Goal: Task Accomplishment & Management: Manage account settings

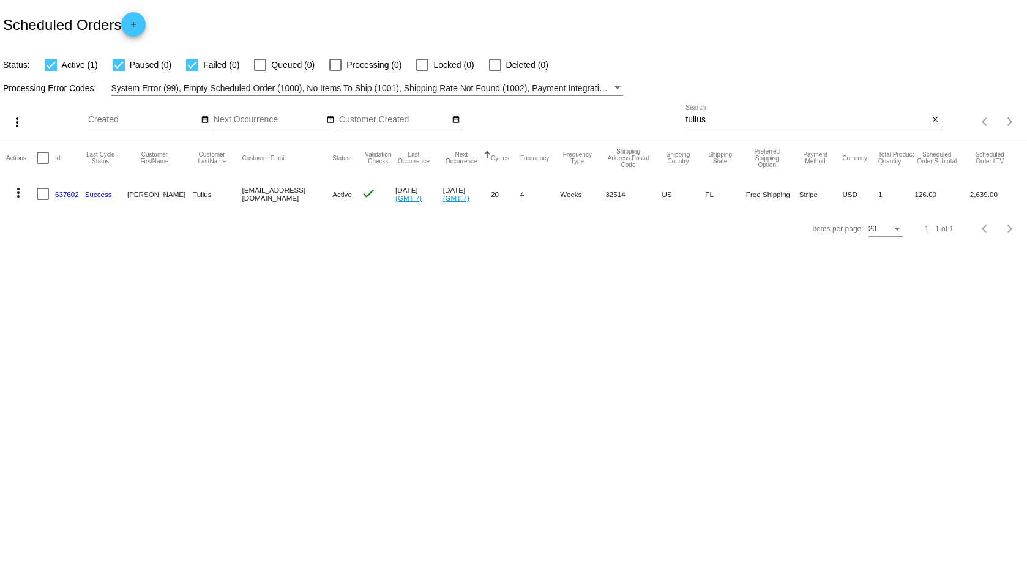
click at [65, 198] on link "637602" at bounding box center [67, 194] width 24 height 8
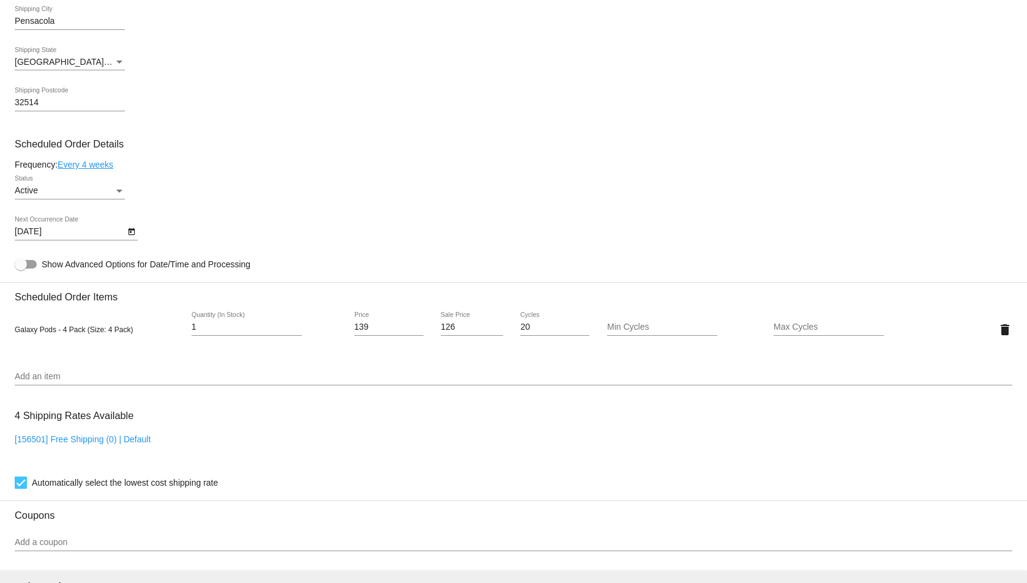
scroll to position [714, 0]
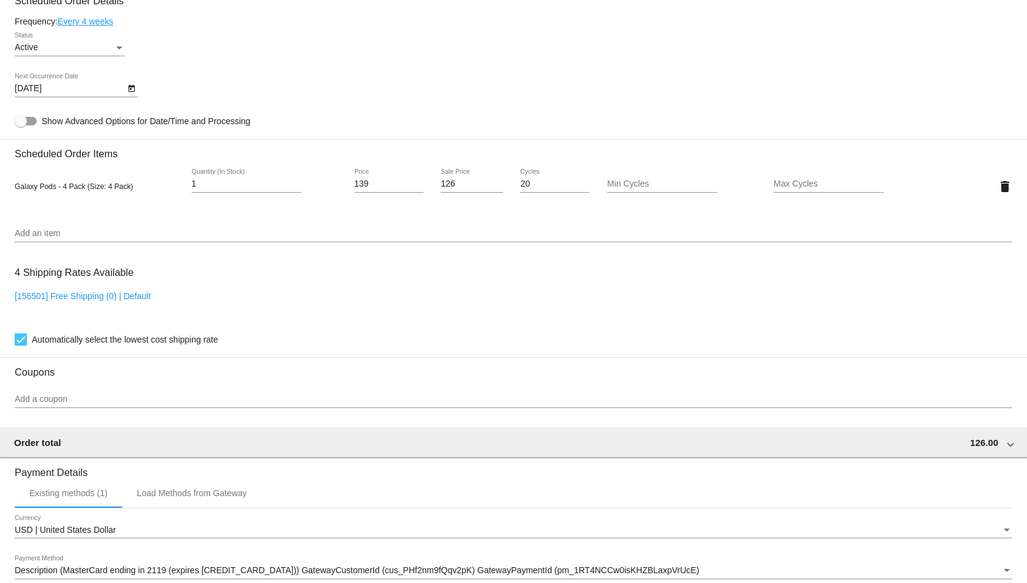
click at [122, 225] on div "Add an item" at bounding box center [514, 231] width 998 height 24
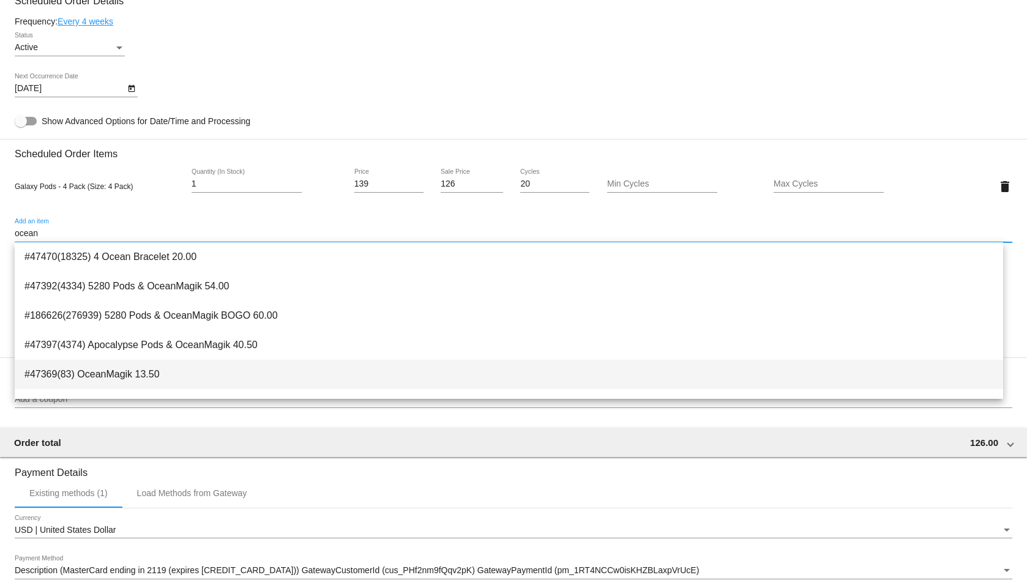
type input "ocean"
click at [190, 379] on span "#47369(83) OceanMagik 13.50" at bounding box center [508, 374] width 969 height 29
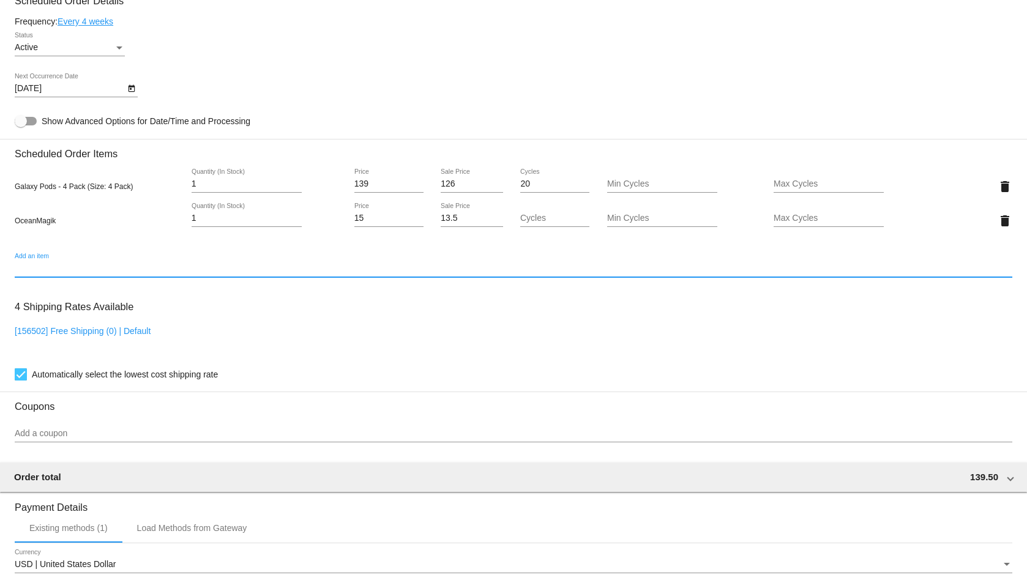
click at [446, 220] on input "13.5" at bounding box center [472, 219] width 62 height 10
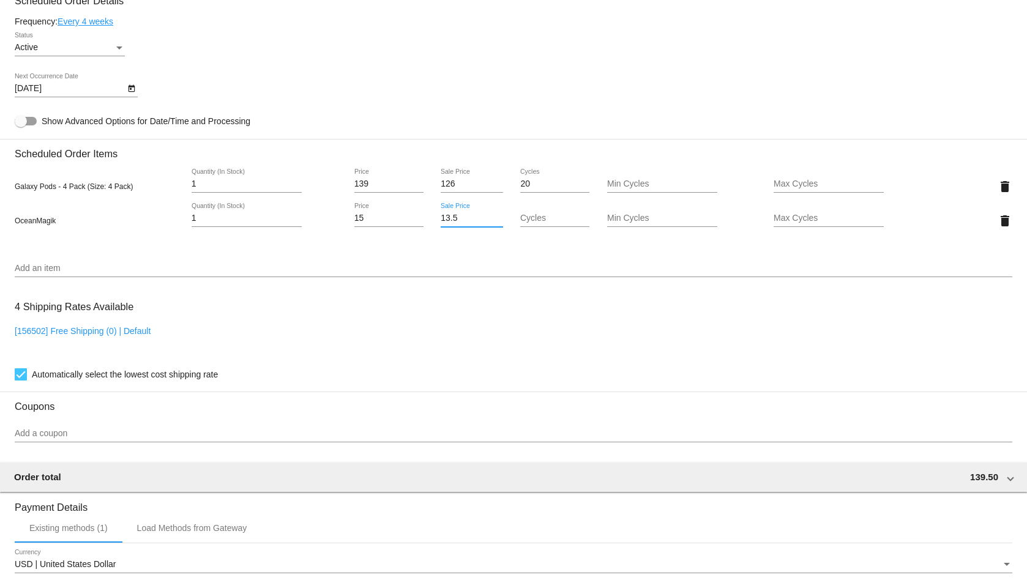
click at [446, 220] on input "13.5" at bounding box center [472, 219] width 62 height 10
type input "11"
drag, startPoint x: 216, startPoint y: 227, endPoint x: 218, endPoint y: 215, distance: 11.8
click at [216, 226] on mat-card "Customer 4128139: [PERSON_NAME] [EMAIL_ADDRESS][DOMAIN_NAME] Customer Shipping …" at bounding box center [513, 174] width 1027 height 1258
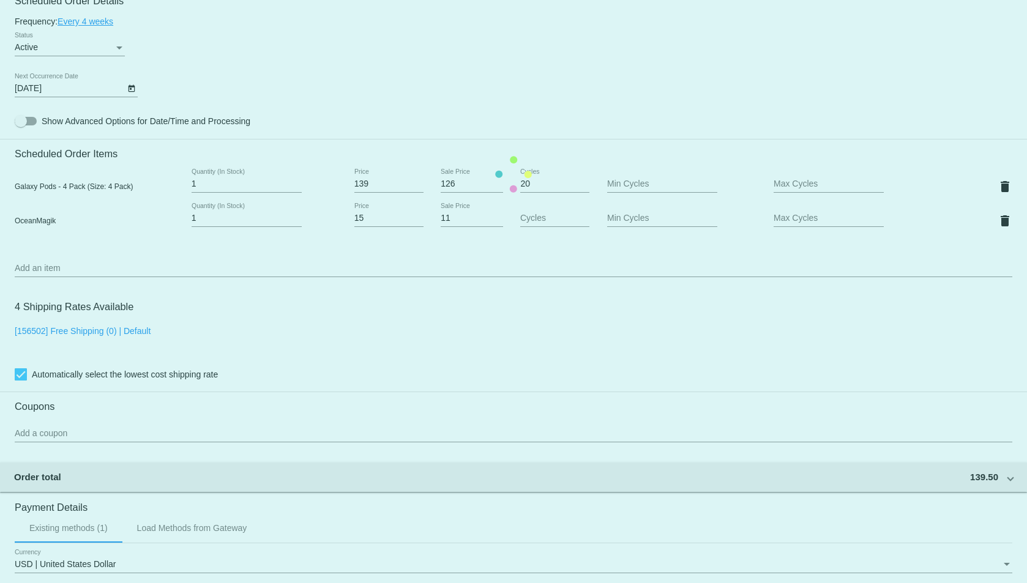
click at [218, 215] on mat-card "Customer 4128139: [PERSON_NAME] [EMAIL_ADDRESS][DOMAIN_NAME] Customer Shipping …" at bounding box center [513, 174] width 1027 height 1258
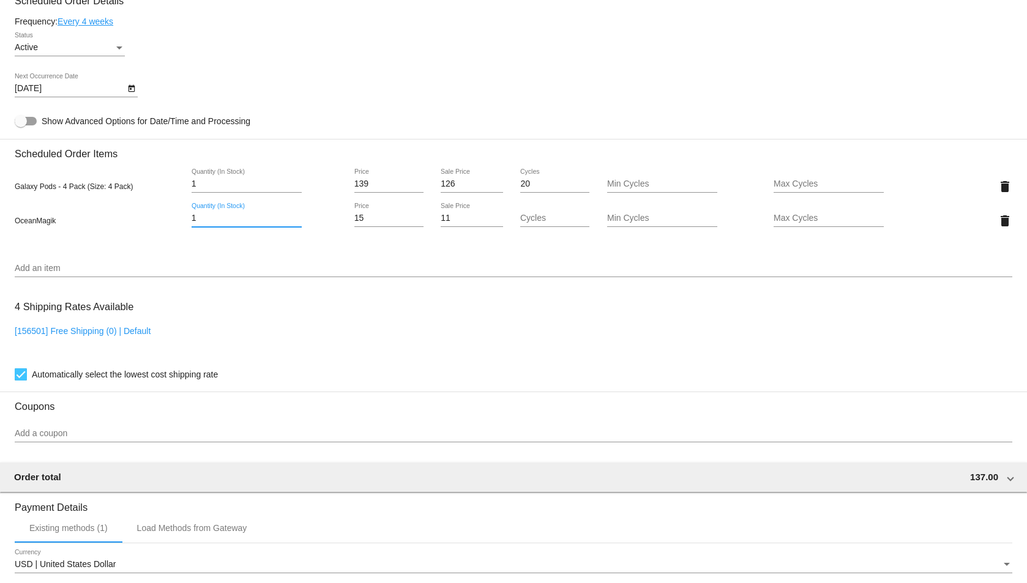
click at [193, 219] on input "1" at bounding box center [247, 219] width 110 height 10
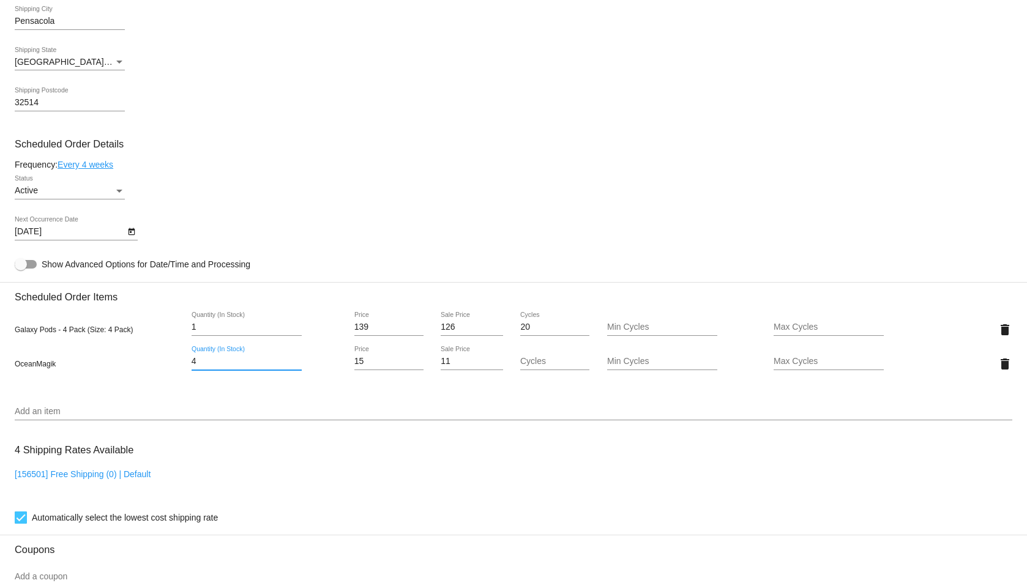
type input "4"
click at [127, 234] on mat-card "Customer 4128139: [PERSON_NAME] [EMAIL_ADDRESS][DOMAIN_NAME] Customer Shipping …" at bounding box center [513, 317] width 1027 height 1258
click at [130, 233] on icon "Open calendar" at bounding box center [131, 231] width 7 height 7
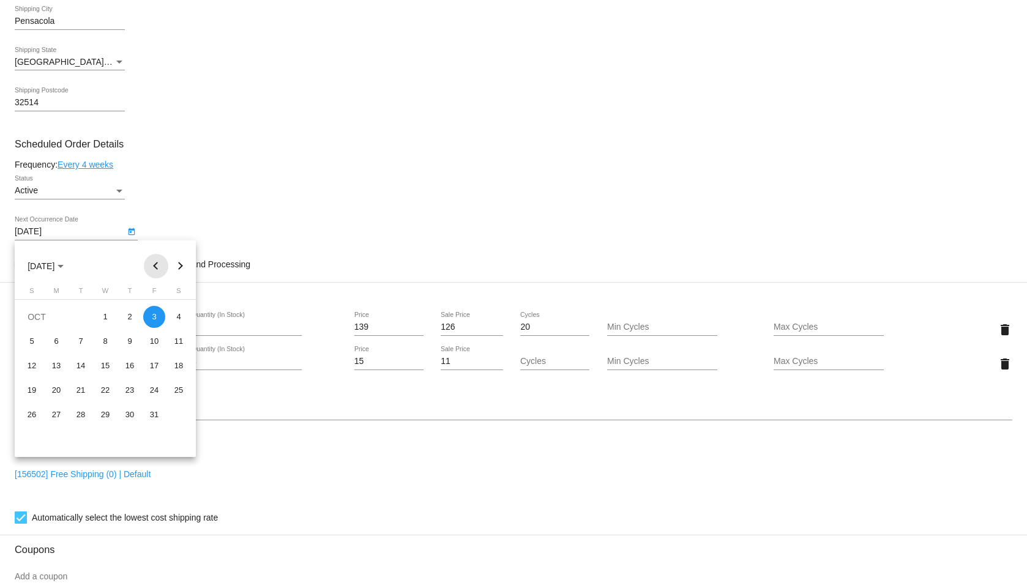
click at [155, 271] on button "Previous month" at bounding box center [156, 266] width 24 height 24
click at [133, 419] on div "25" at bounding box center [130, 415] width 22 height 22
type input "[DATE]"
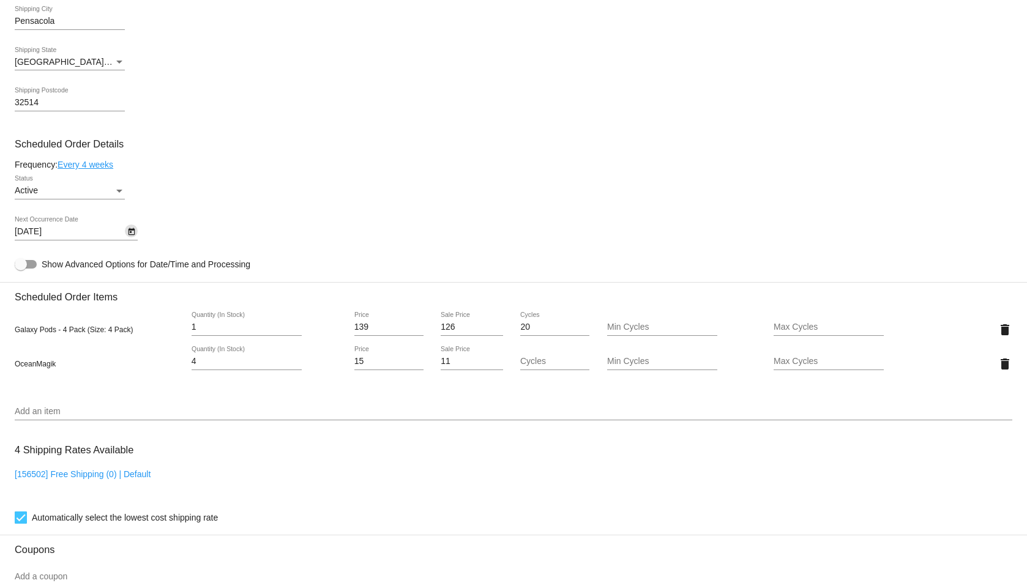
click at [302, 177] on div "Active Status" at bounding box center [514, 193] width 998 height 35
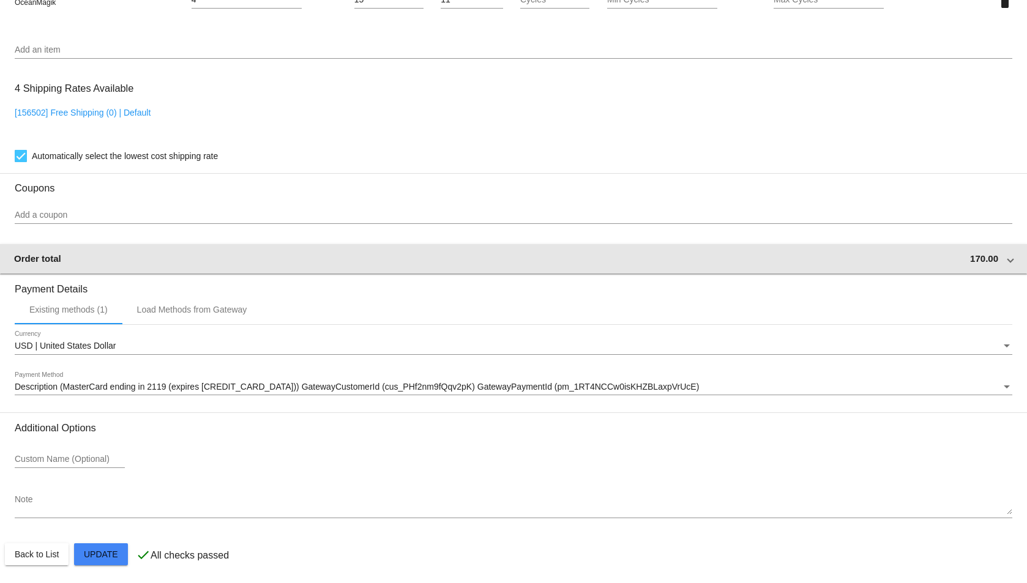
scroll to position [935, 0]
